Goal: Task Accomplishment & Management: Manage account settings

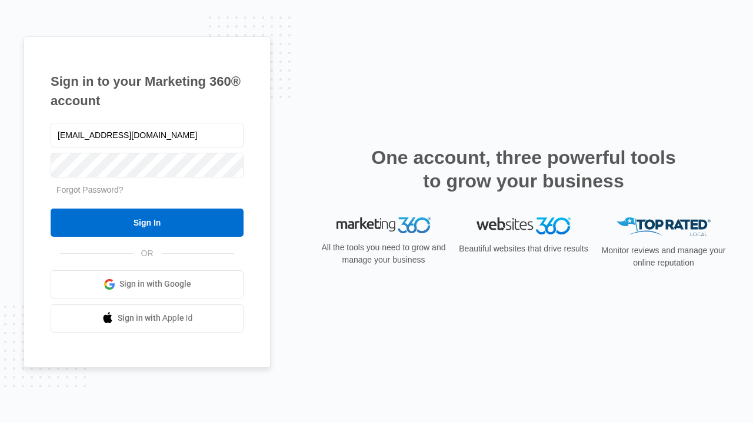
type input "dankie614@gmail.com"
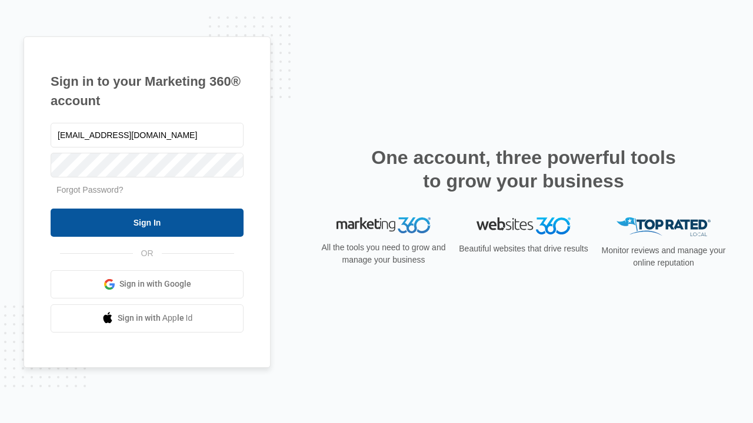
click at [147, 222] on input "Sign In" at bounding box center [147, 223] width 193 height 28
